Goal: Navigation & Orientation: Go to known website

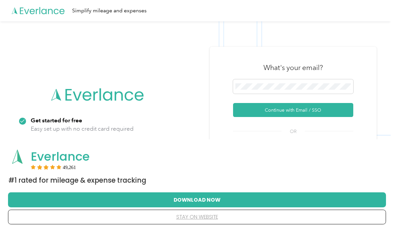
click at [209, 200] on button "Download Now" at bounding box center [197, 200] width 356 height 14
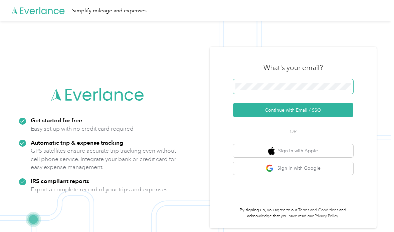
click at [295, 117] on button "Continue with Email / SSO" at bounding box center [293, 110] width 120 height 14
